Goal: Check status: Check status

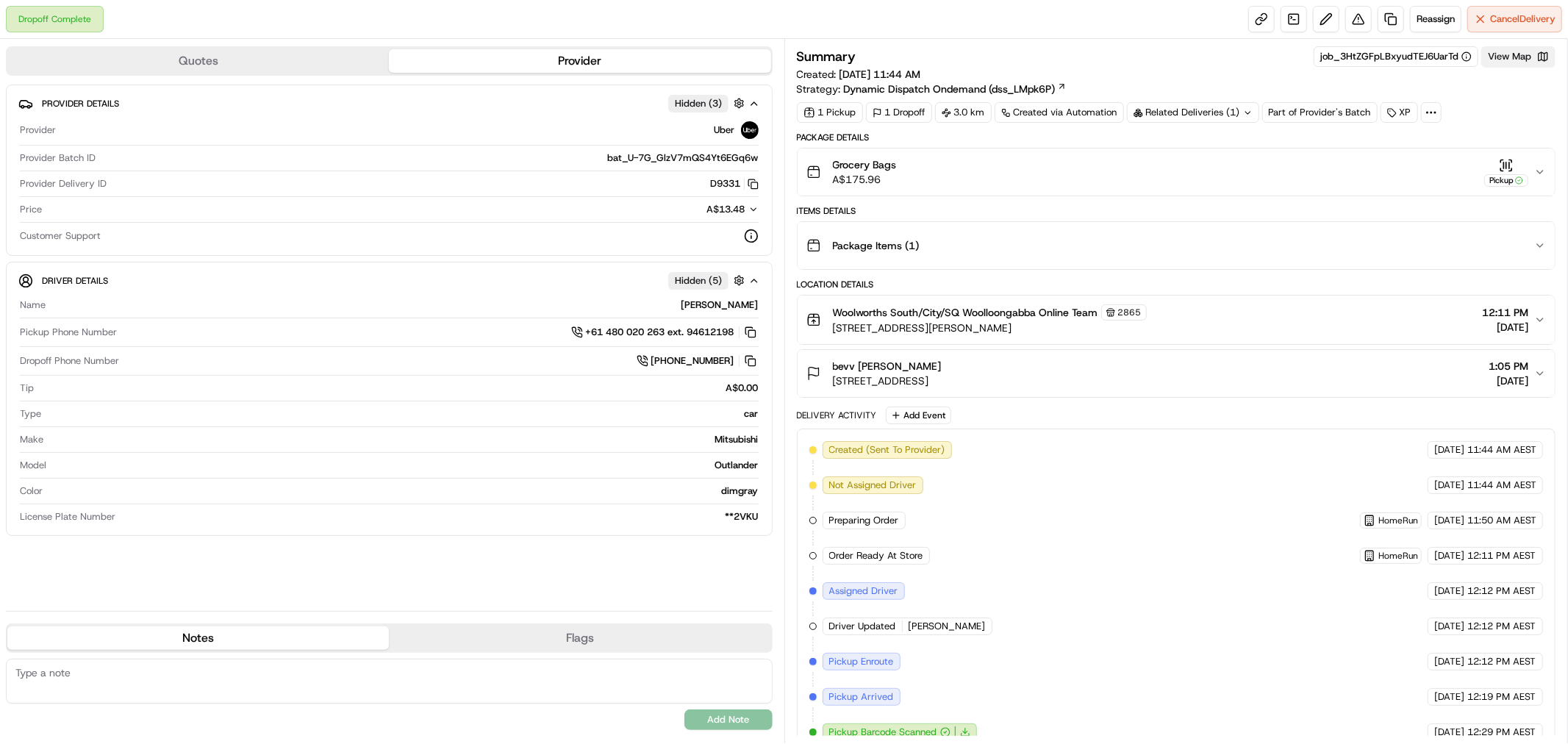
click at [1515, 59] on button "View Map" at bounding box center [1519, 56] width 74 height 21
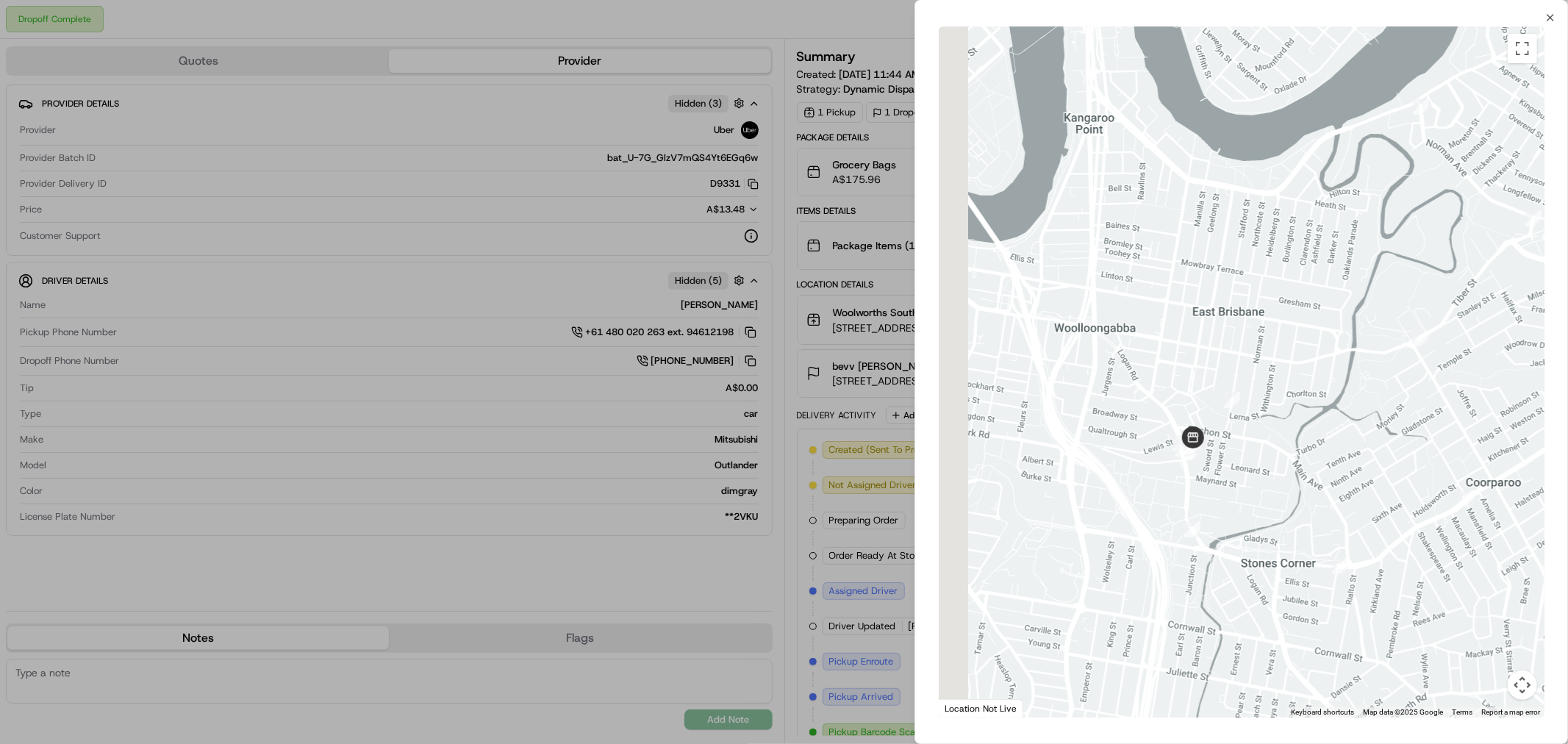
drag, startPoint x: 1189, startPoint y: 443, endPoint x: 1322, endPoint y: 406, distance: 138.1
click at [1322, 406] on div at bounding box center [1241, 372] width 605 height 691
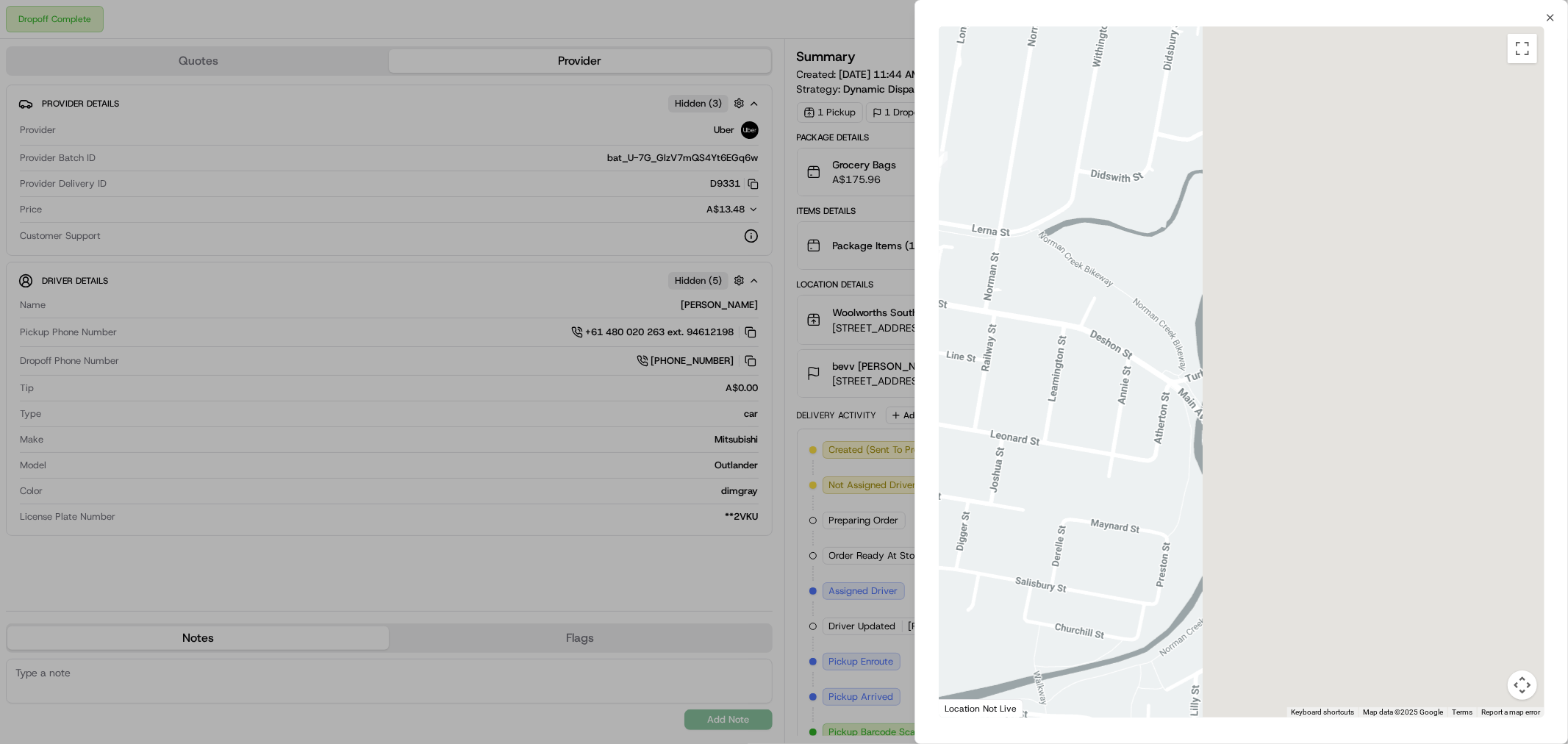
drag, startPoint x: 1405, startPoint y: 439, endPoint x: 877, endPoint y: 409, distance: 528.9
click at [829, 408] on body "Dropoff Complete Reassign Cancel Delivery Quotes Provider Provider Details Hidd…" at bounding box center [784, 372] width 1568 height 744
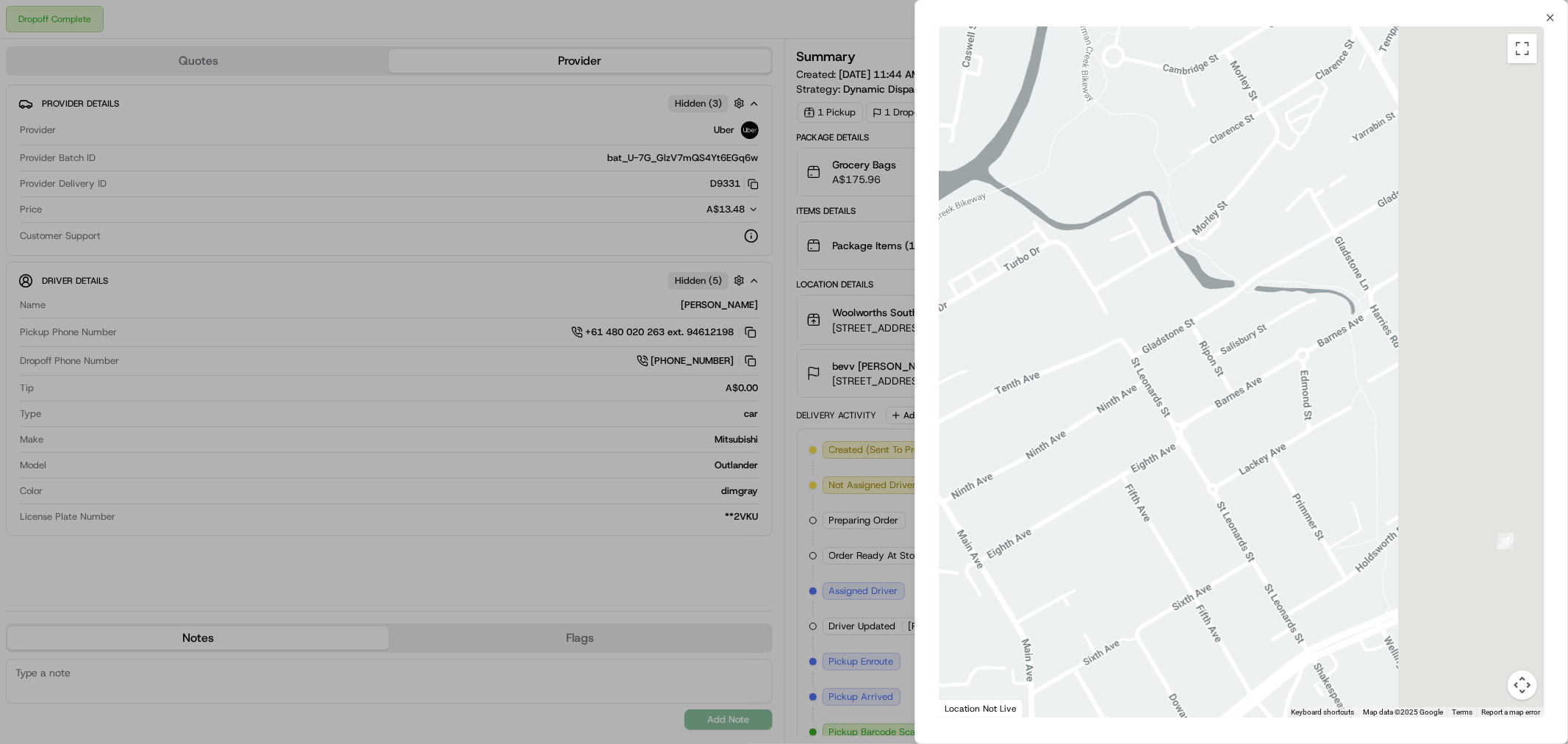
drag, startPoint x: 1409, startPoint y: 400, endPoint x: 953, endPoint y: 386, distance: 456.2
click at [953, 386] on div at bounding box center [1241, 372] width 605 height 691
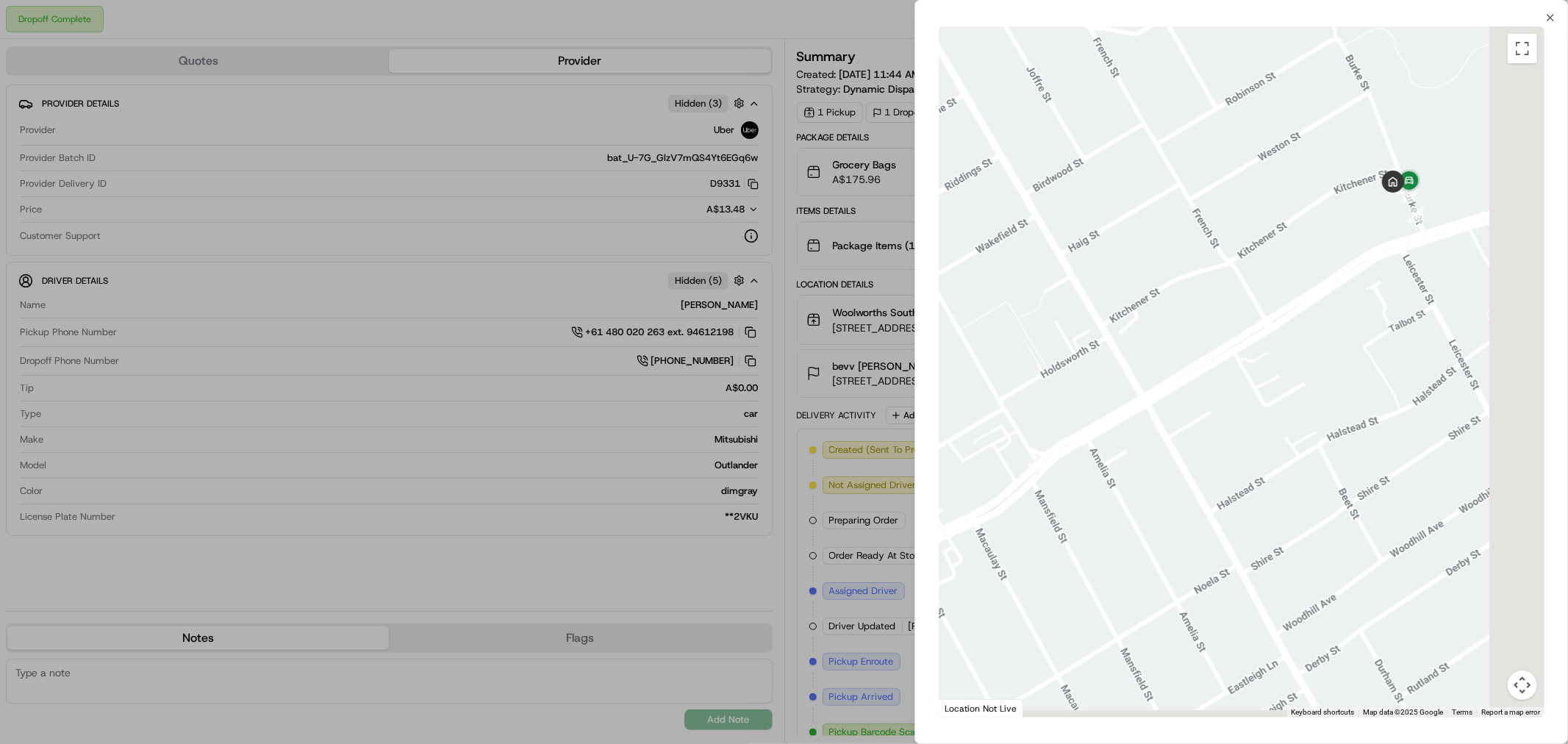
drag, startPoint x: 1202, startPoint y: 404, endPoint x: 891, endPoint y: 310, distance: 324.9
click at [891, 310] on body "Dropoff Complete Reassign Cancel Delivery Quotes Provider Provider Details Hidd…" at bounding box center [784, 372] width 1568 height 744
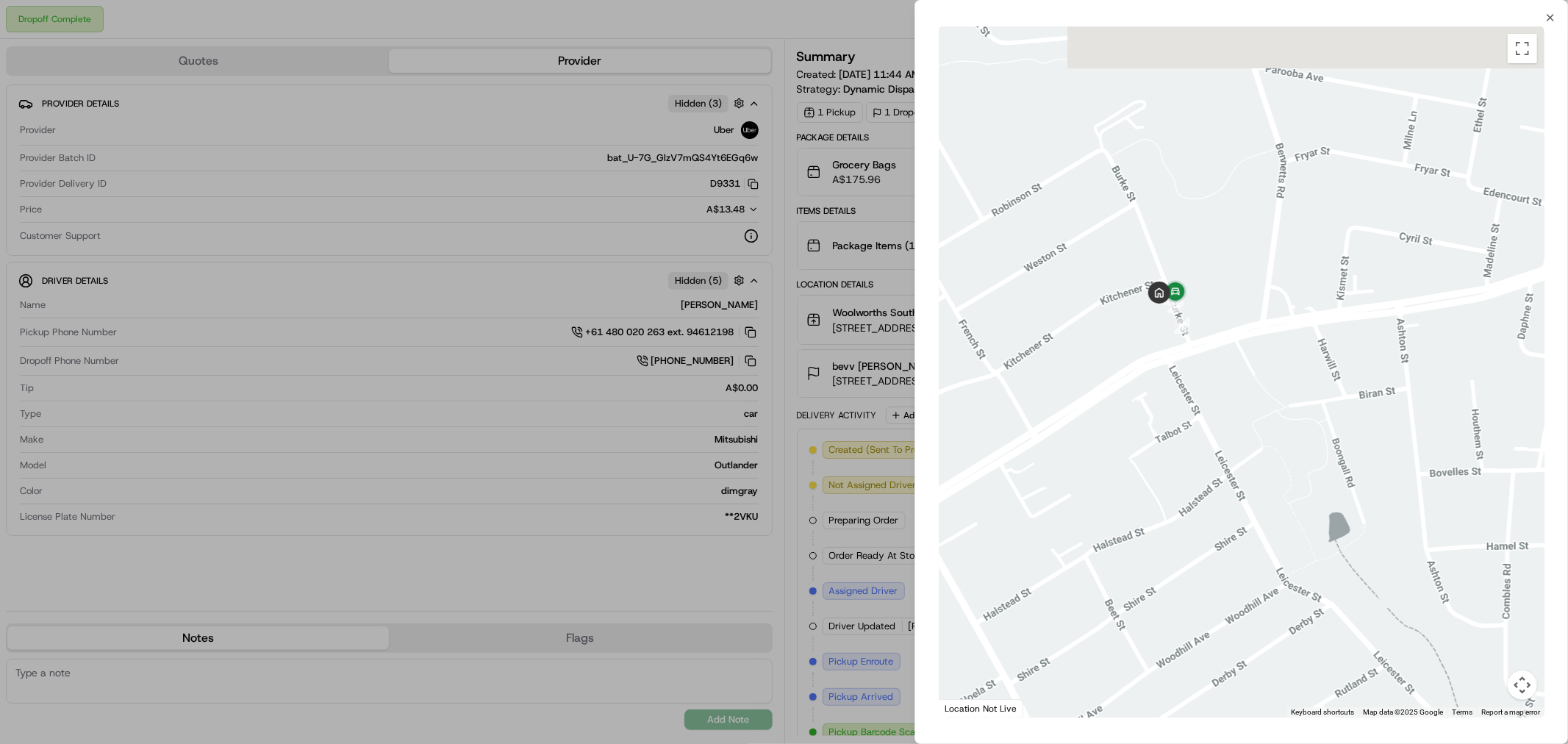
drag, startPoint x: 1121, startPoint y: 202, endPoint x: 1216, endPoint y: 520, distance: 331.9
click at [1216, 523] on div at bounding box center [1241, 372] width 605 height 691
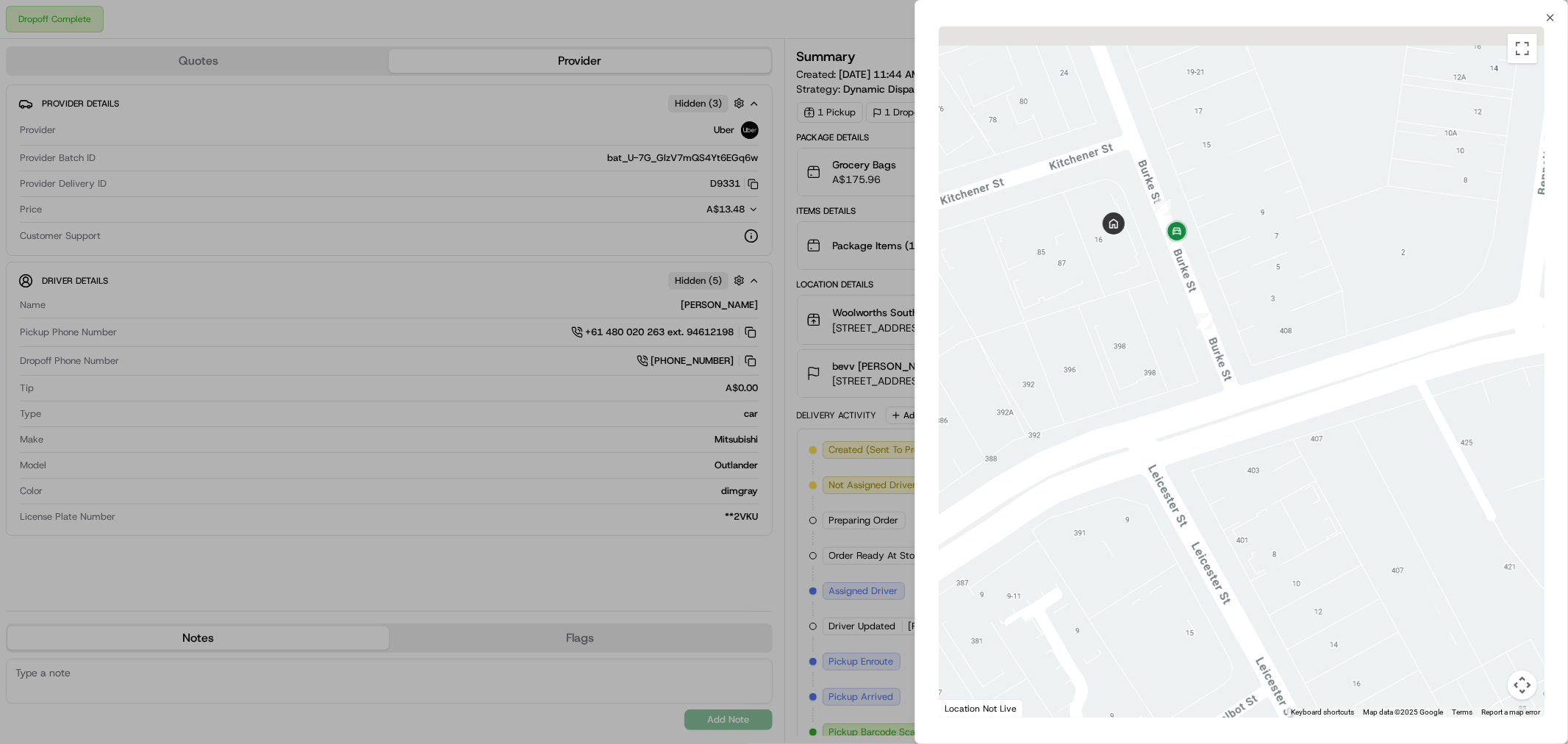
drag, startPoint x: 1084, startPoint y: 197, endPoint x: 1126, endPoint y: 355, distance: 163.5
click at [1126, 355] on div at bounding box center [1241, 372] width 605 height 691
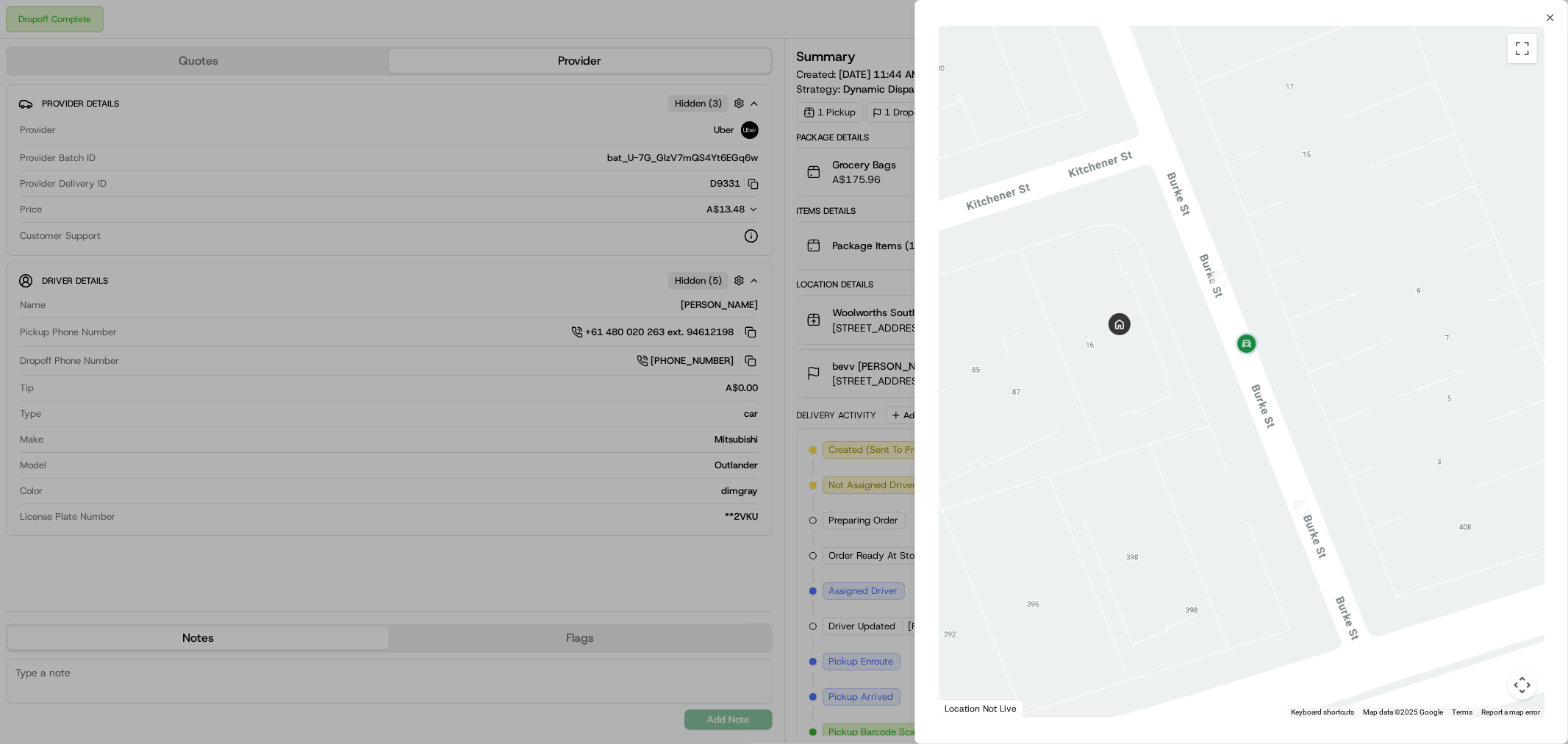
click at [730, 19] on div at bounding box center [784, 372] width 1568 height 744
